Goal: Navigation & Orientation: Go to known website

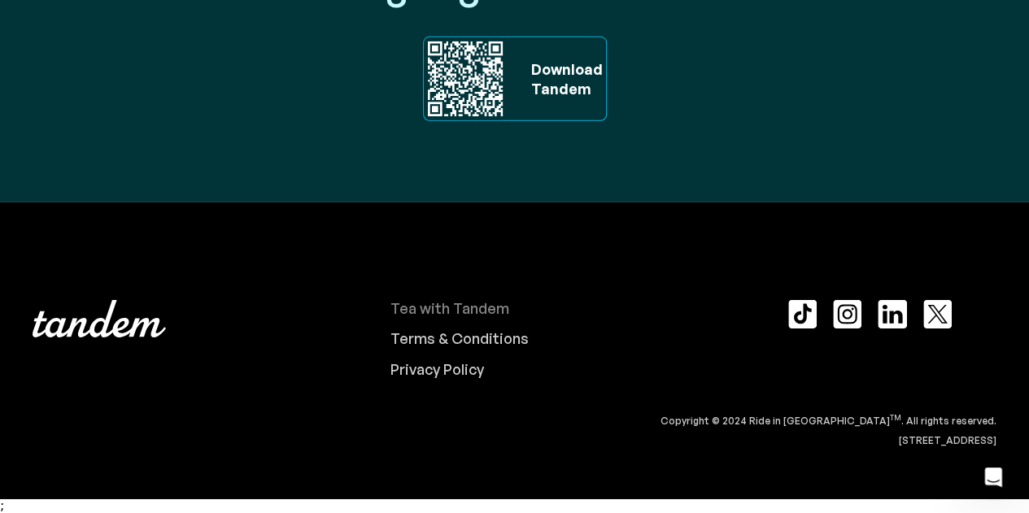
scroll to position [5568, 0]
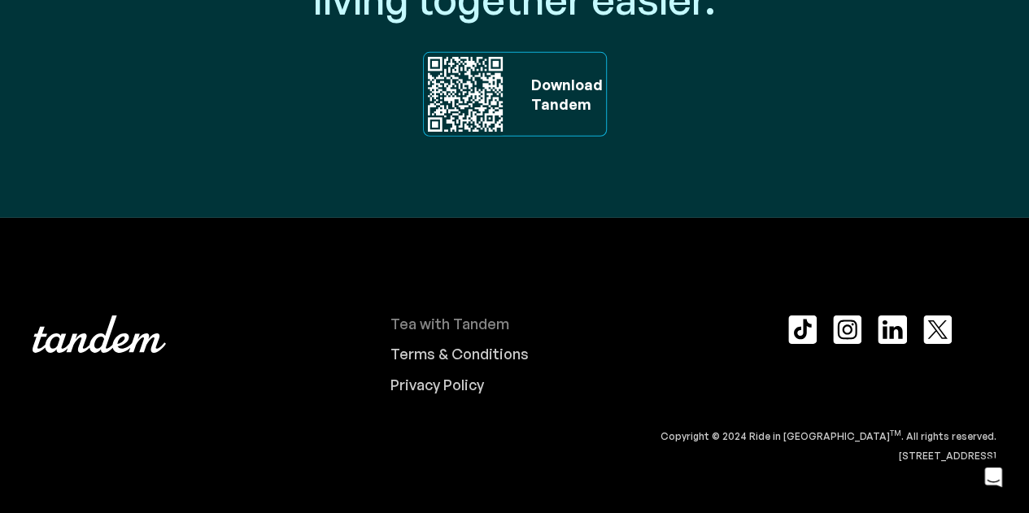
click at [443, 320] on div "Tea with Tandem" at bounding box center [450, 325] width 119 height 18
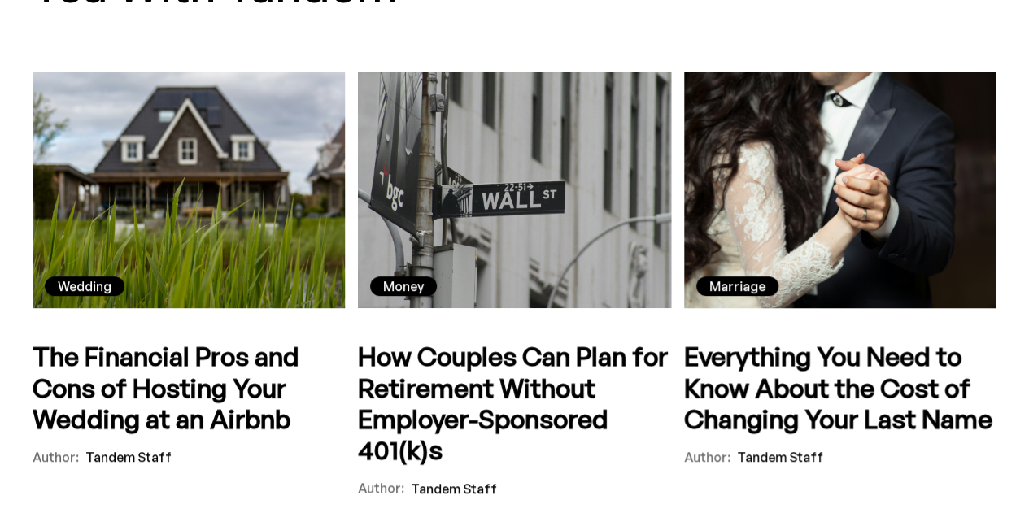
scroll to position [325, 0]
